Goal: Task Accomplishment & Management: Complete application form

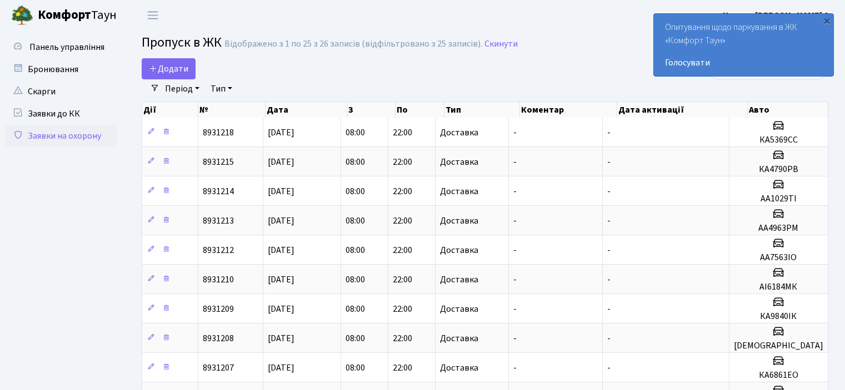
select select "25"
click at [178, 68] on span "Додати" at bounding box center [168, 69] width 39 height 12
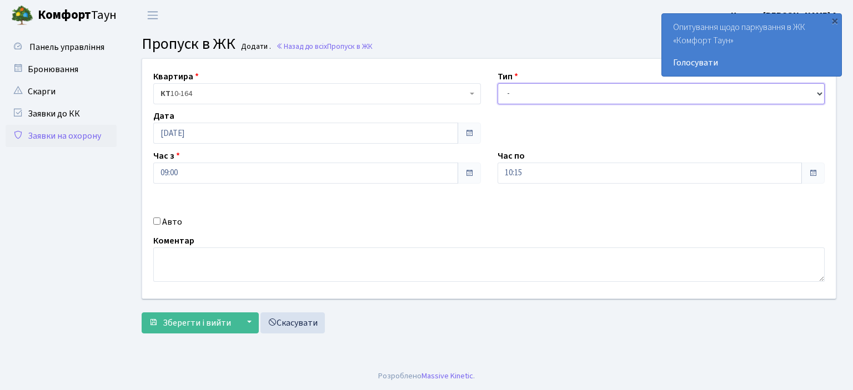
drag, startPoint x: 534, startPoint y: 90, endPoint x: 538, endPoint y: 102, distance: 12.7
click at [538, 98] on select "- Доставка Таксі Гості Сервіс" at bounding box center [662, 93] width 328 height 21
select select "1"
click at [498, 83] on select "- Доставка Таксі Гості Сервіс" at bounding box center [662, 93] width 328 height 21
click at [514, 184] on div "10:15" at bounding box center [662, 173] width 328 height 21
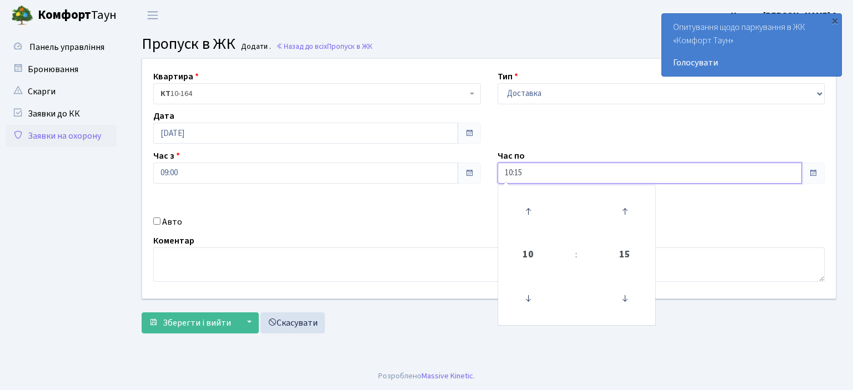
click at [513, 173] on input "10:15" at bounding box center [650, 173] width 305 height 21
type input "21:15"
click at [157, 223] on input "Авто" at bounding box center [156, 221] width 7 height 7
checkbox input "true"
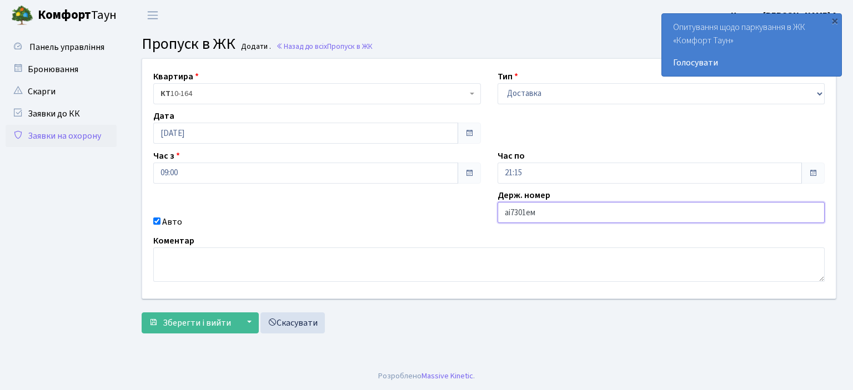
type input "аі7301ем"
click at [142, 313] on button "Зберегти і вийти" at bounding box center [190, 323] width 97 height 21
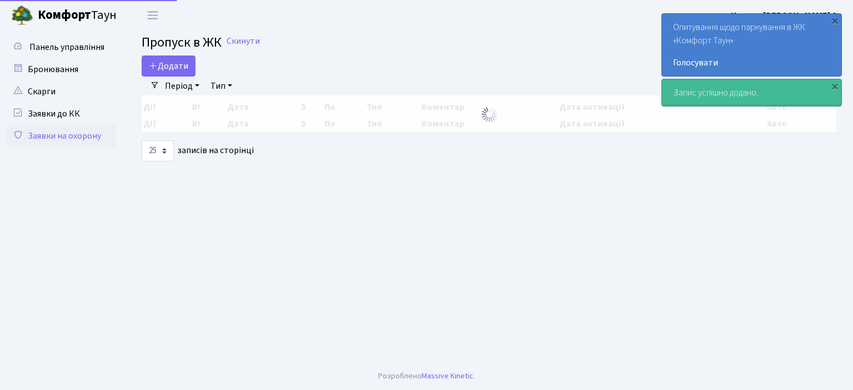
select select "25"
